Goal: Information Seeking & Learning: Check status

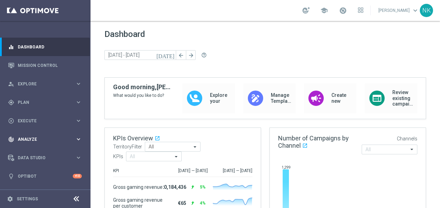
click at [41, 132] on div "track_changes Analyze keyboard_arrow_right" at bounding box center [45, 139] width 90 height 18
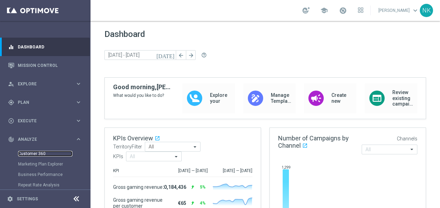
click at [40, 153] on link "Customer 360" at bounding box center [45, 154] width 54 height 6
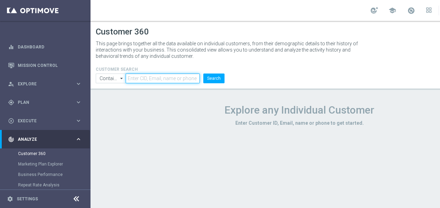
click at [155, 79] on input "text" at bounding box center [163, 78] width 74 height 10
paste input "222875539"
type input "222875539"
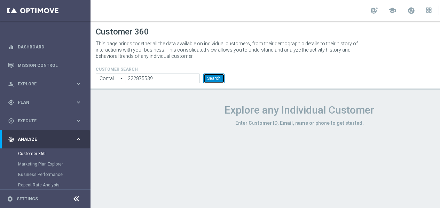
click at [216, 75] on button "Search" at bounding box center [213, 78] width 21 height 10
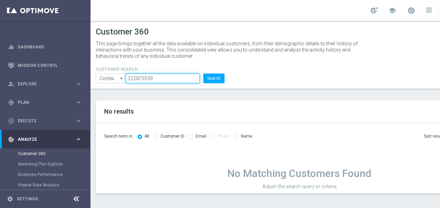
click at [163, 76] on input "222875539" at bounding box center [163, 78] width 74 height 10
